Goal: Task Accomplishment & Management: Use online tool/utility

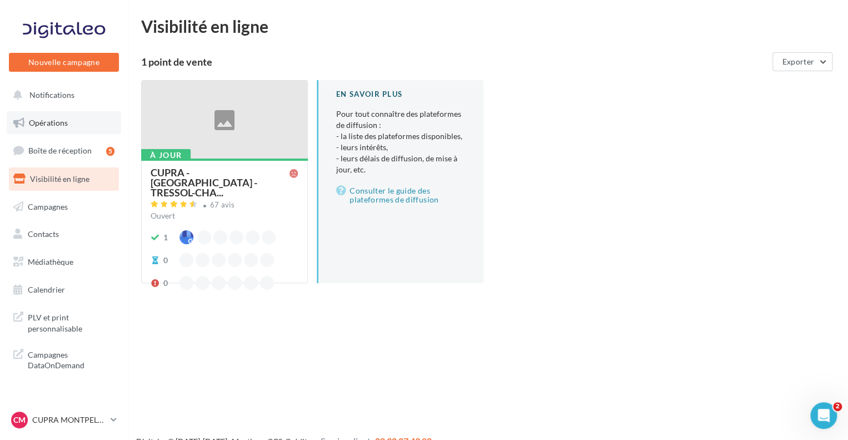
click at [54, 121] on span "Opérations" at bounding box center [48, 122] width 39 height 9
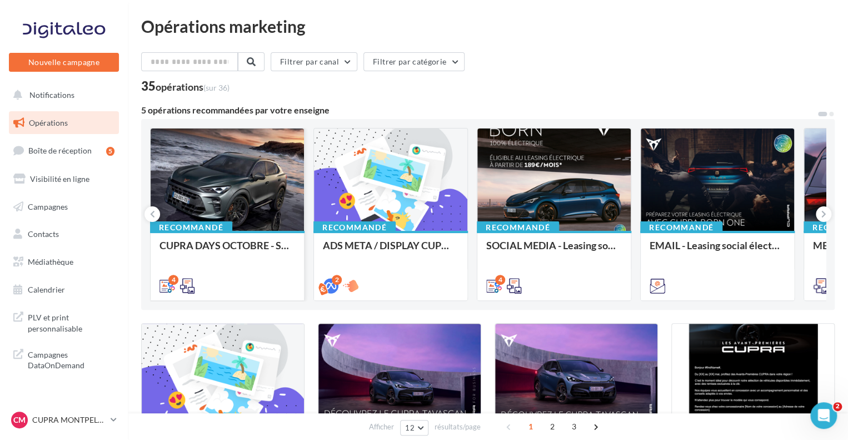
click at [257, 195] on div at bounding box center [227, 179] width 153 height 103
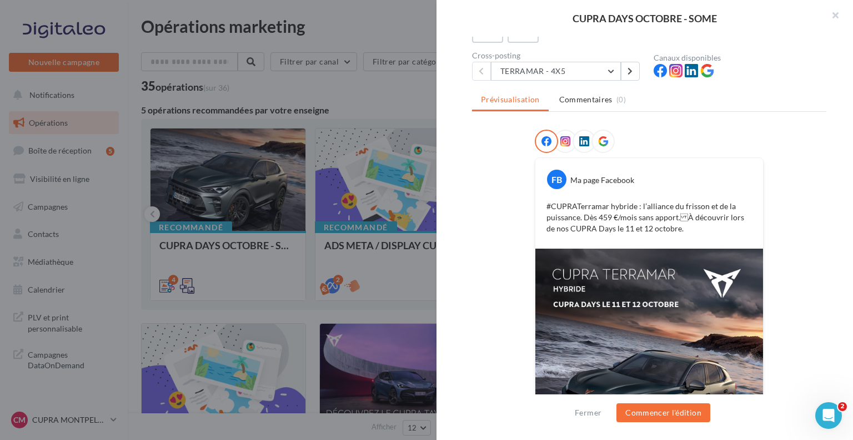
scroll to position [67, 0]
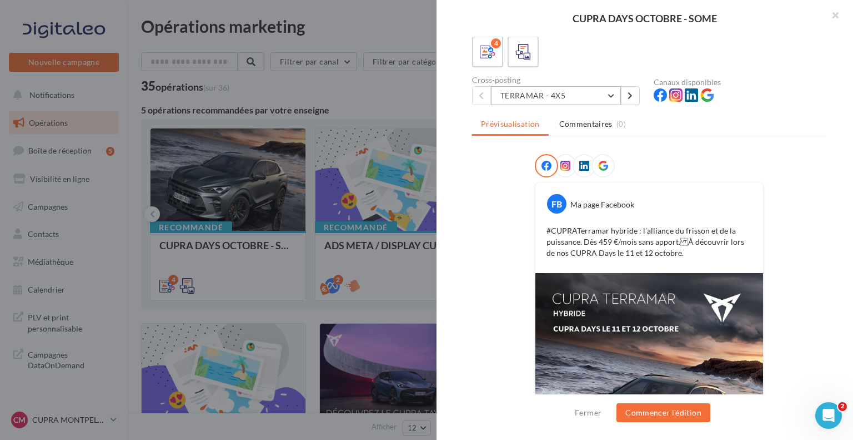
click at [585, 97] on button "TERRAMAR - 4X5" at bounding box center [556, 95] width 130 height 19
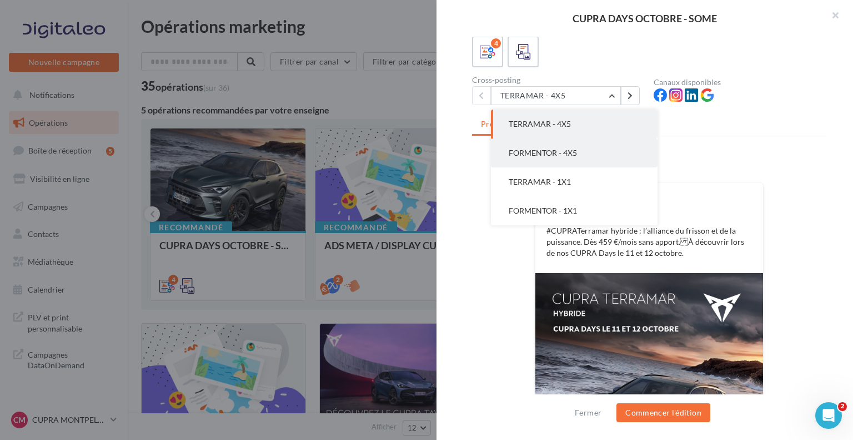
click at [583, 151] on button "FORMENTOR - 4X5" at bounding box center [574, 152] width 167 height 29
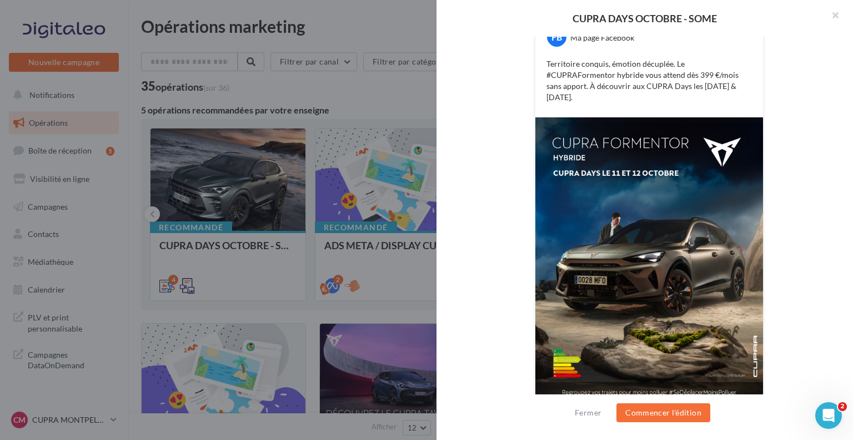
scroll to position [0, 0]
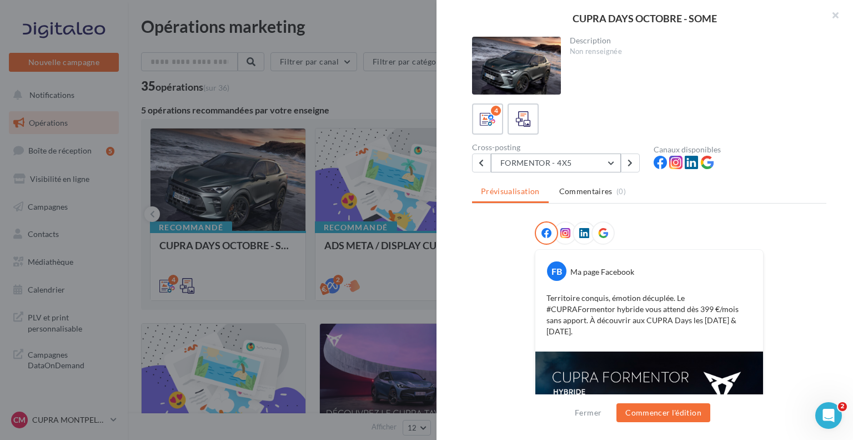
click at [565, 162] on button "FORMENTOR - 4X5" at bounding box center [556, 162] width 130 height 19
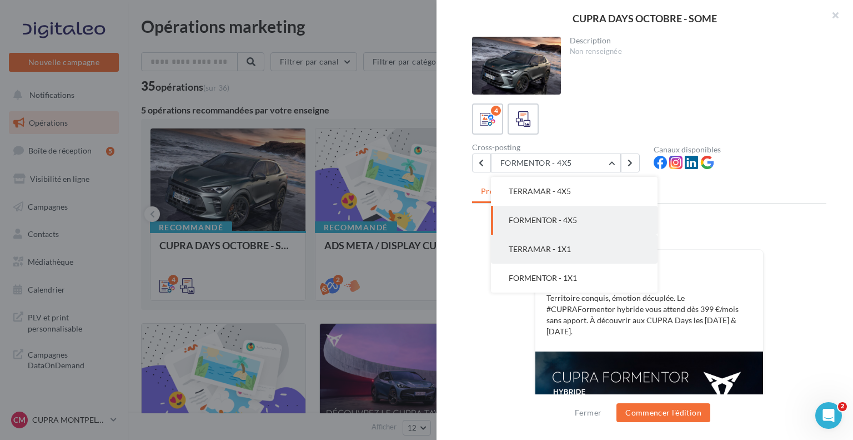
click at [552, 251] on span "TERRAMAR - 1X1" at bounding box center [540, 248] width 62 height 9
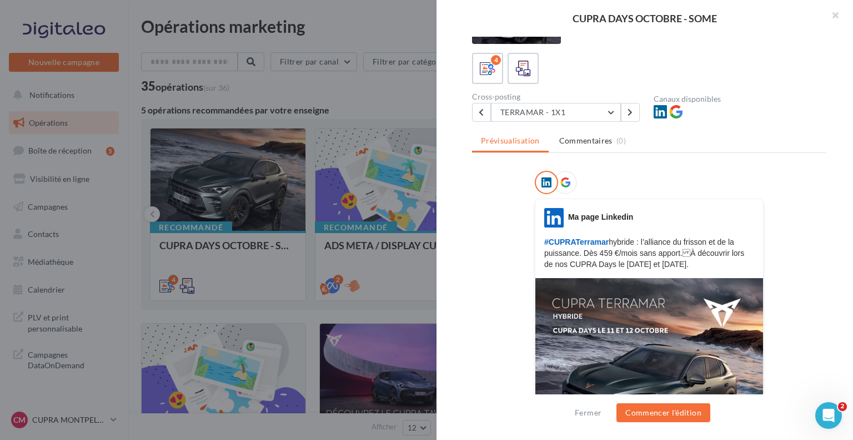
scroll to position [29, 0]
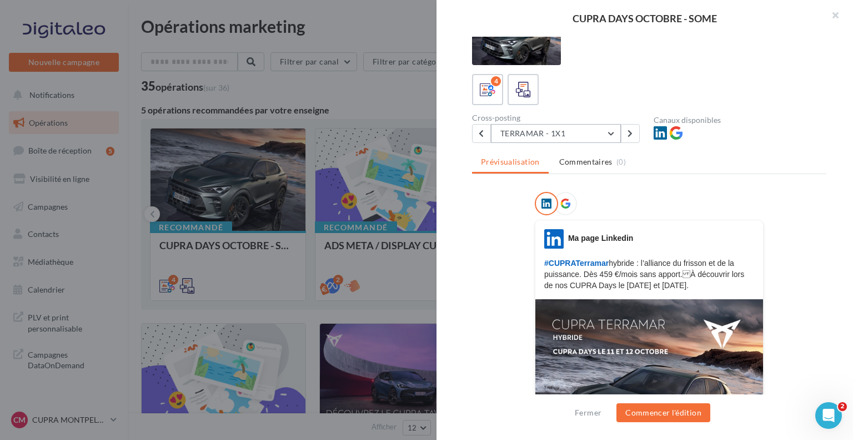
click at [537, 128] on button "TERRAMAR - 1X1" at bounding box center [556, 133] width 130 height 19
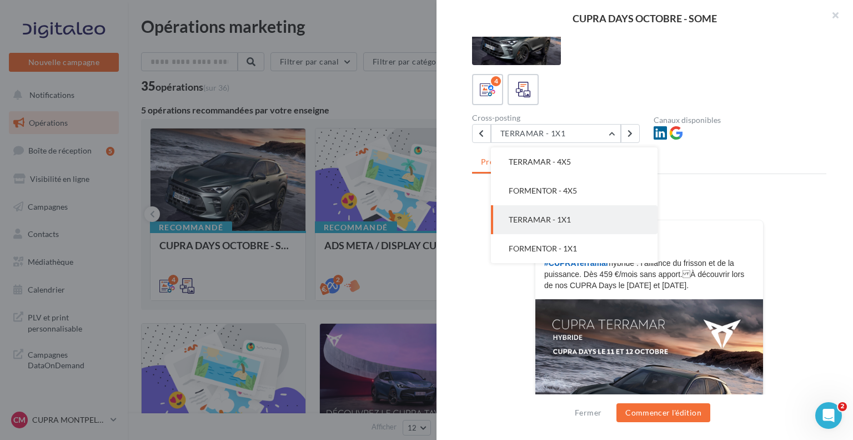
click at [540, 250] on span "FORMENTOR - 1X1" at bounding box center [543, 247] width 68 height 9
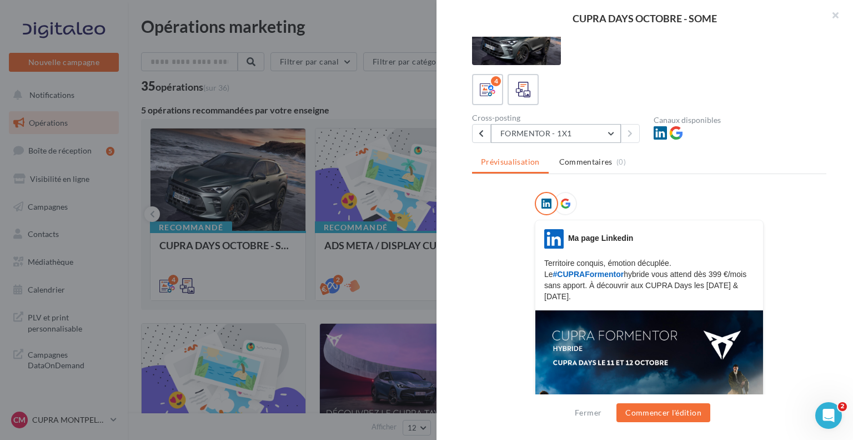
click at [598, 135] on button "FORMENTOR - 1X1" at bounding box center [556, 133] width 130 height 19
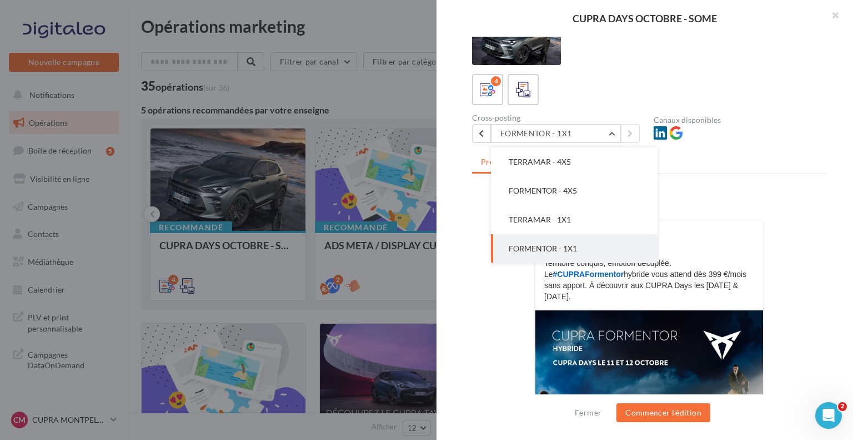
click at [576, 193] on span "FORMENTOR - 4X5" at bounding box center [543, 190] width 68 height 9
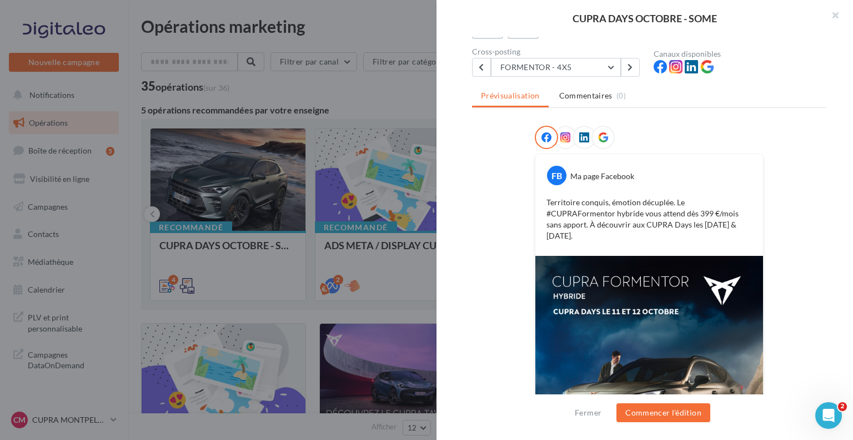
scroll to position [67, 0]
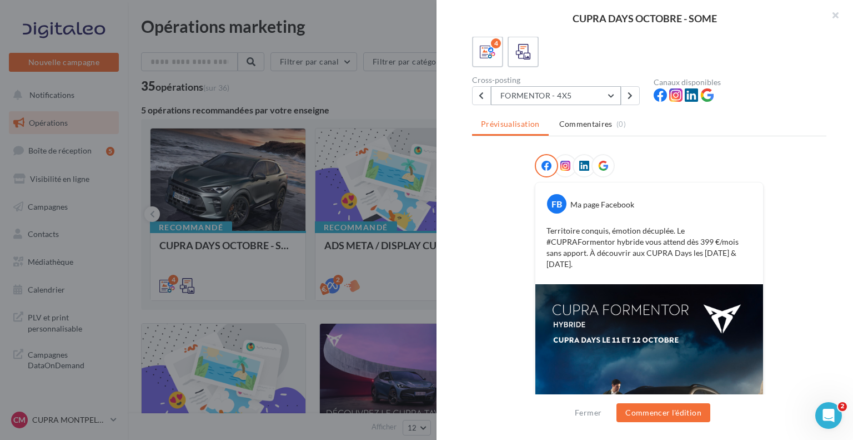
click at [593, 97] on button "FORMENTOR - 4X5" at bounding box center [556, 95] width 130 height 19
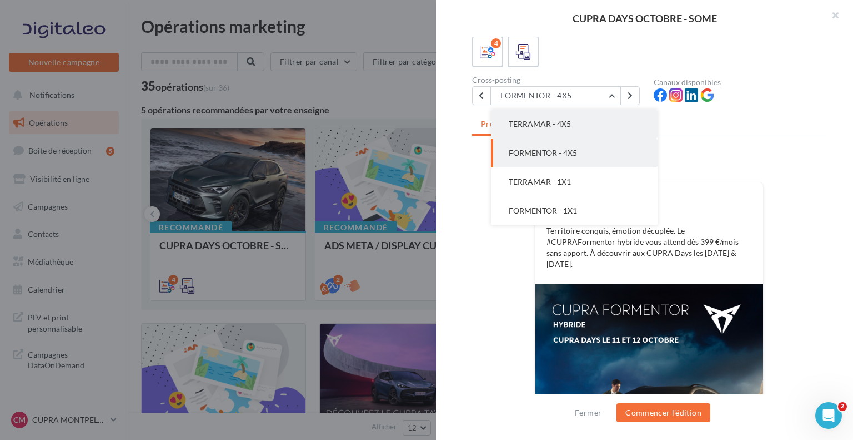
click at [585, 125] on button "TERRAMAR - 4X5" at bounding box center [574, 123] width 167 height 29
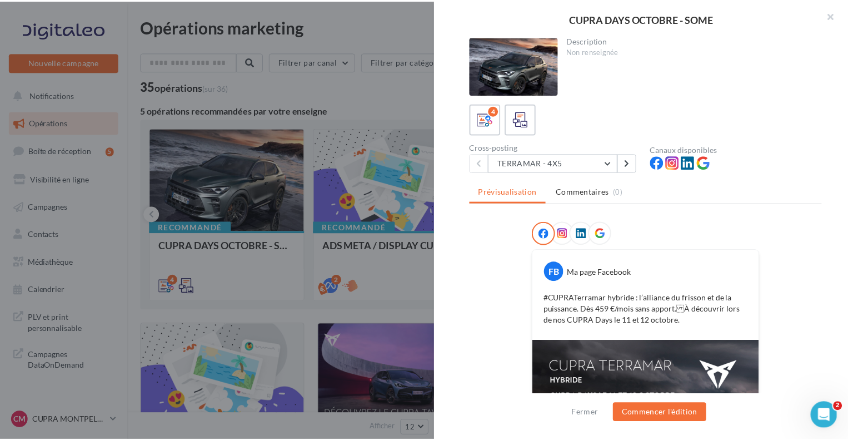
scroll to position [0, 0]
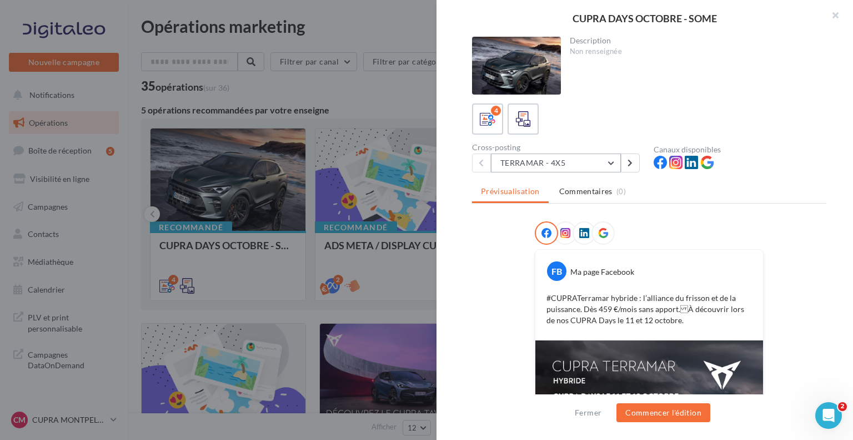
click at [584, 168] on button "TERRAMAR - 4X5" at bounding box center [556, 162] width 130 height 19
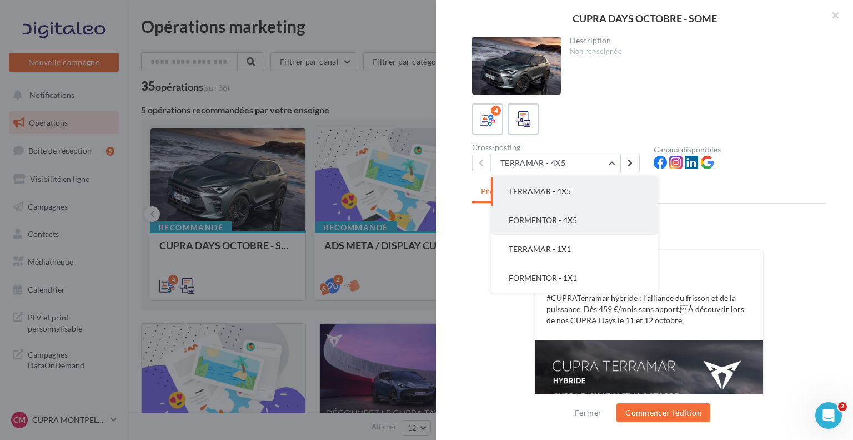
click at [565, 213] on button "FORMENTOR - 4X5" at bounding box center [574, 220] width 167 height 29
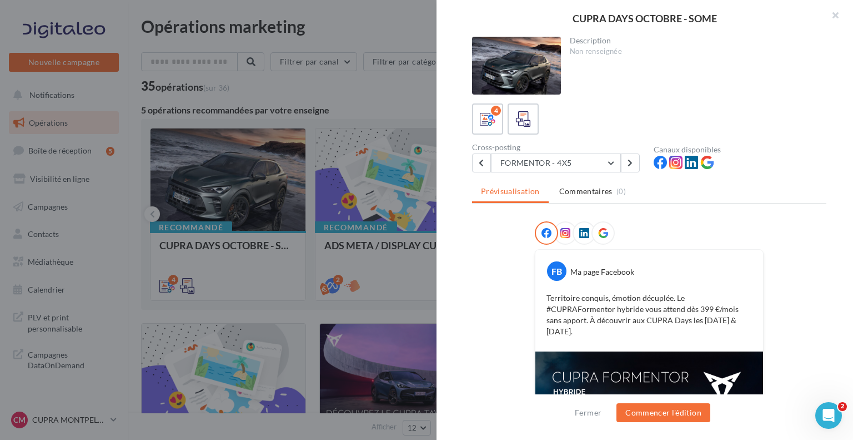
click at [312, 221] on div at bounding box center [426, 220] width 853 height 440
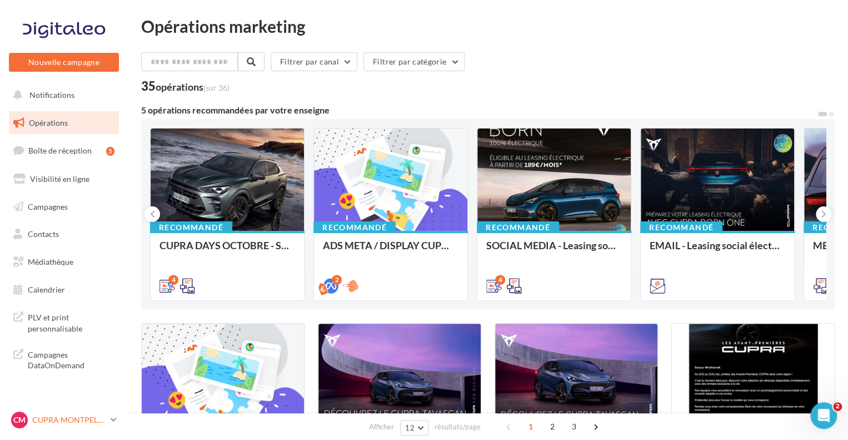
click at [77, 423] on p "CUPRA MONTPELLIER" at bounding box center [69, 419] width 74 height 11
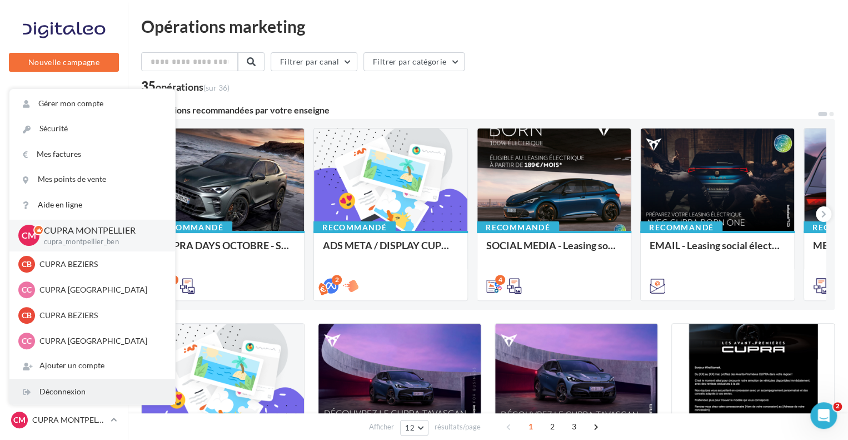
click at [76, 393] on div "Déconnexion" at bounding box center [92, 391] width 166 height 25
